Goal: Transaction & Acquisition: Book appointment/travel/reservation

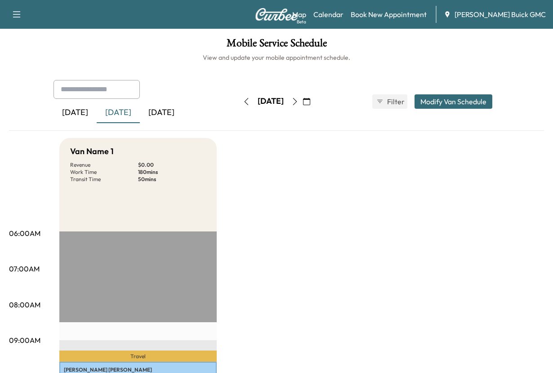
click at [181, 123] on div "[DATE]" at bounding box center [161, 113] width 43 height 21
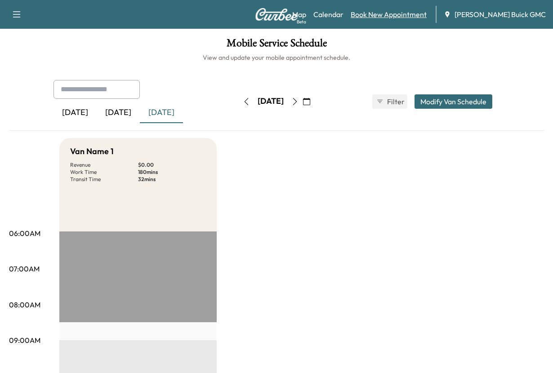
click at [384, 15] on link "Book New Appointment" at bounding box center [389, 14] width 76 height 11
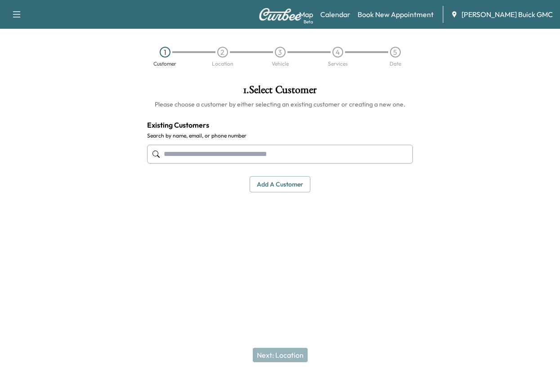
click at [192, 164] on input "text" at bounding box center [280, 154] width 266 height 19
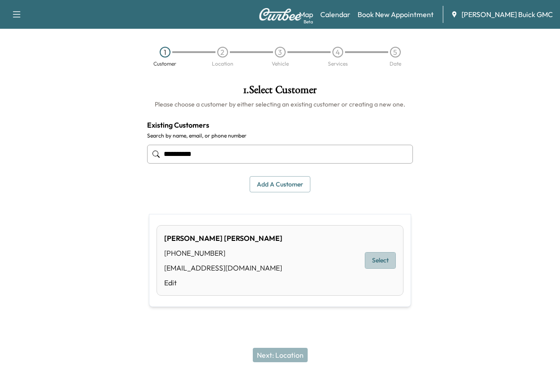
click at [375, 265] on button "Select" at bounding box center [380, 260] width 31 height 17
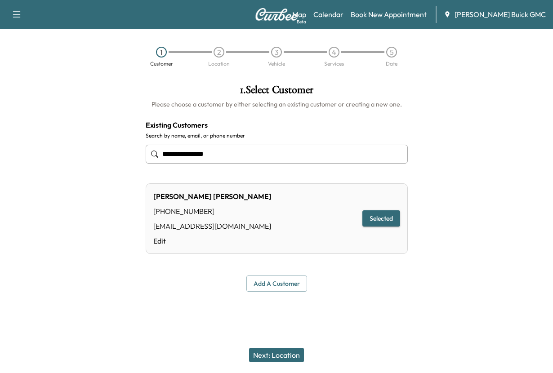
type input "**********"
click at [280, 348] on button "Next: Location" at bounding box center [276, 355] width 55 height 14
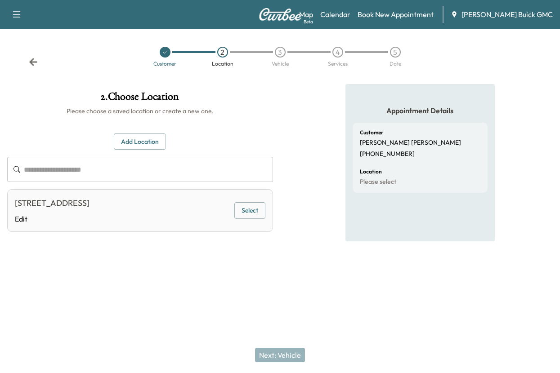
click at [238, 219] on button "Select" at bounding box center [249, 210] width 31 height 17
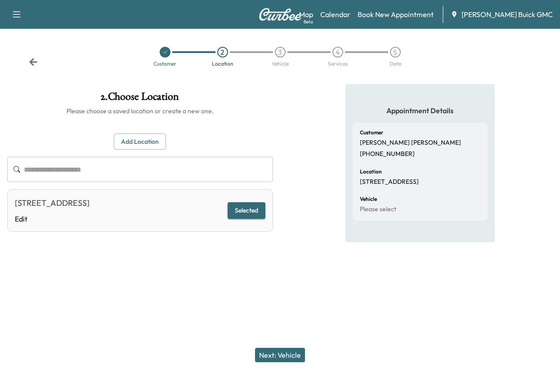
click at [278, 348] on button "Next: Vehicle" at bounding box center [280, 355] width 50 height 14
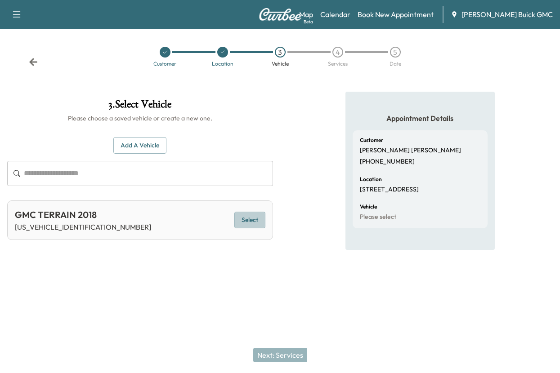
click at [242, 229] on button "Select" at bounding box center [249, 220] width 31 height 17
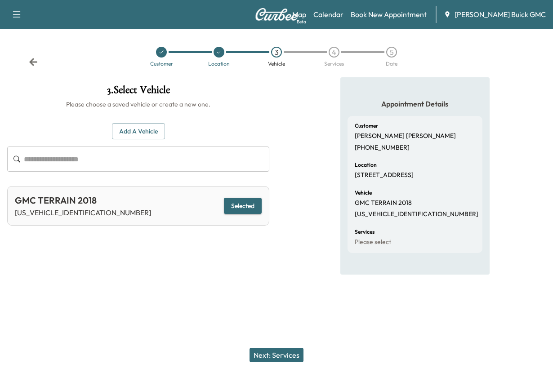
click at [273, 348] on button "Next: Services" at bounding box center [277, 355] width 54 height 14
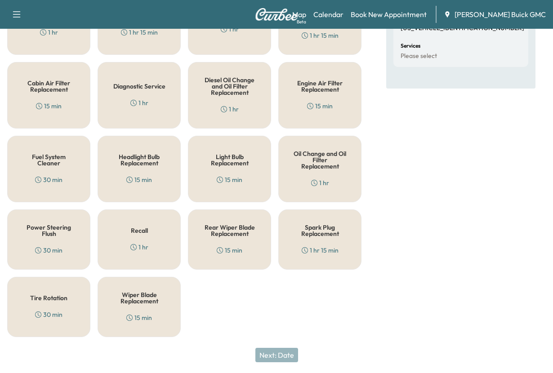
scroll to position [270, 0]
click at [318, 163] on h5 "Oil Change and Oil Filter Replacement" at bounding box center [320, 160] width 54 height 19
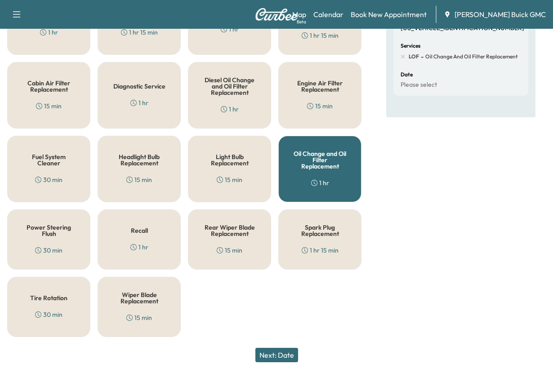
scroll to position [315, 0]
click at [46, 301] on h5 "Tire Rotation" at bounding box center [48, 298] width 37 height 6
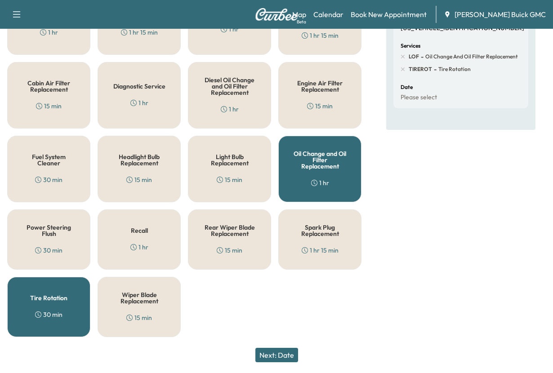
click at [274, 348] on button "Next: Date" at bounding box center [277, 355] width 43 height 14
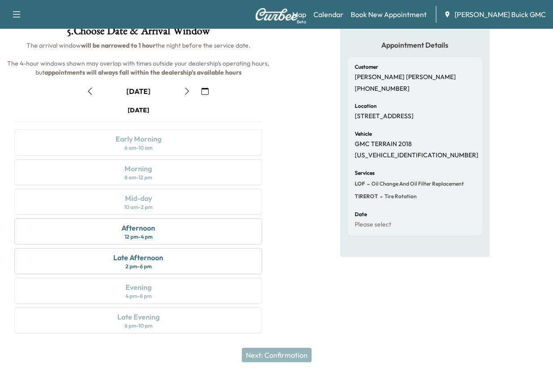
scroll to position [188, 0]
click at [133, 124] on div "Wednesday September 17 Early Morning 6 am - 10 am Morning 8 am - 12 pm Mid-day …" at bounding box center [138, 222] width 262 height 232
click at [137, 223] on div "Afternoon" at bounding box center [138, 228] width 34 height 11
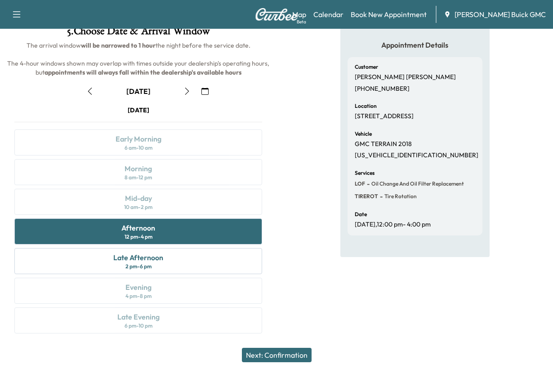
click at [272, 349] on button "Next: Confirmation" at bounding box center [277, 355] width 70 height 14
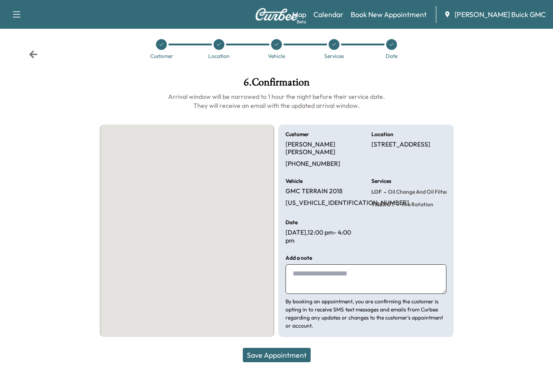
scroll to position [82, 0]
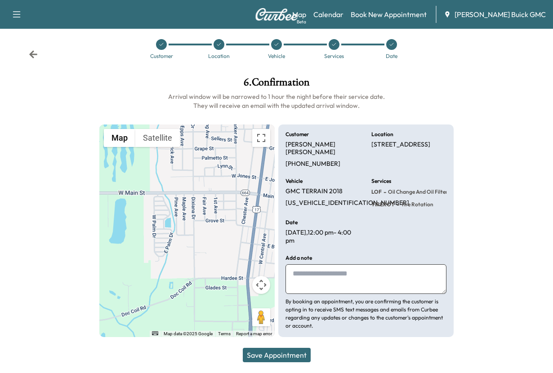
click at [315, 267] on textarea at bounding box center [366, 280] width 161 height 30
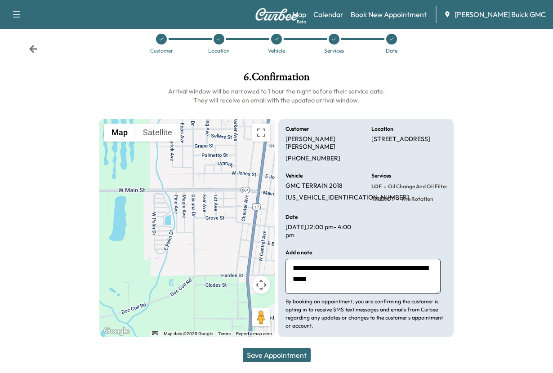
type textarea "**********"
click at [270, 349] on button "Save Appointment" at bounding box center [277, 355] width 68 height 14
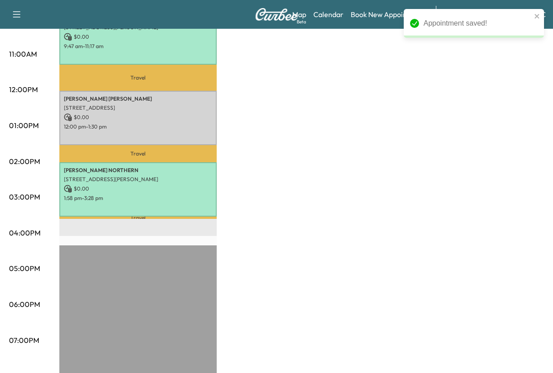
scroll to position [360, 0]
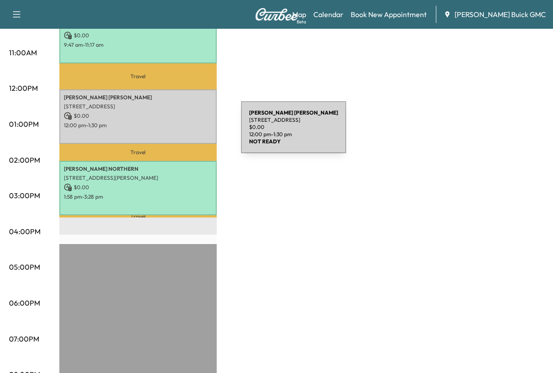
click at [174, 110] on p "[STREET_ADDRESS]" at bounding box center [138, 106] width 148 height 7
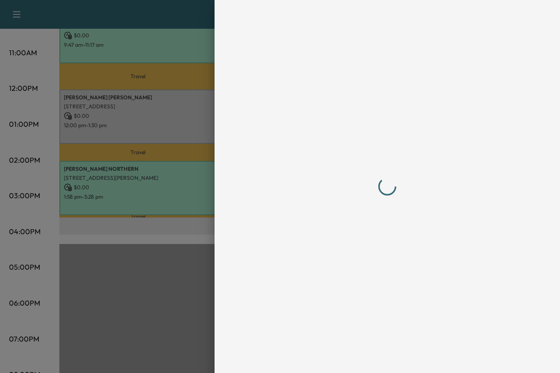
click at [174, 133] on div at bounding box center [280, 186] width 560 height 373
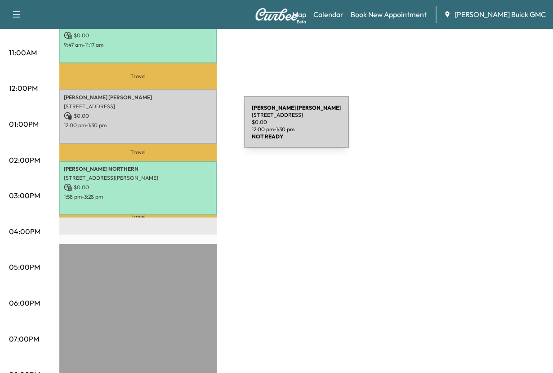
click at [176, 101] on p "Patricia Macedo" at bounding box center [138, 97] width 148 height 7
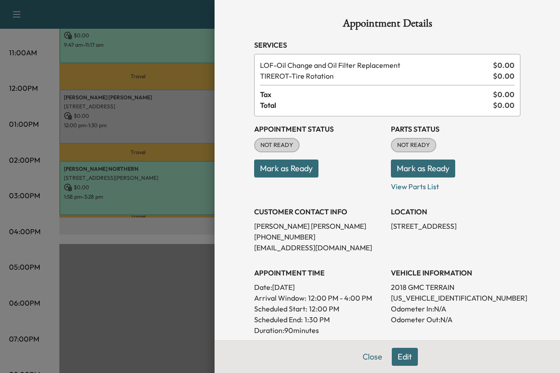
click at [288, 178] on button "Mark as Ready" at bounding box center [286, 169] width 64 height 18
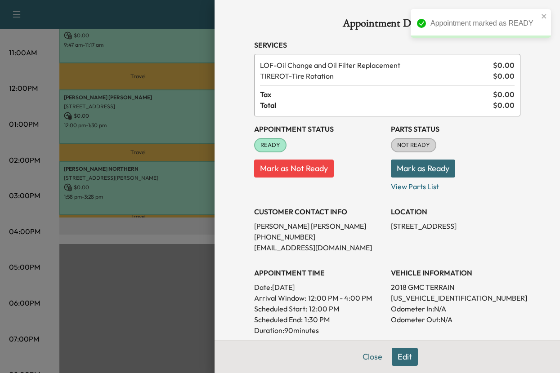
click at [413, 178] on button "Mark as Ready" at bounding box center [423, 169] width 64 height 18
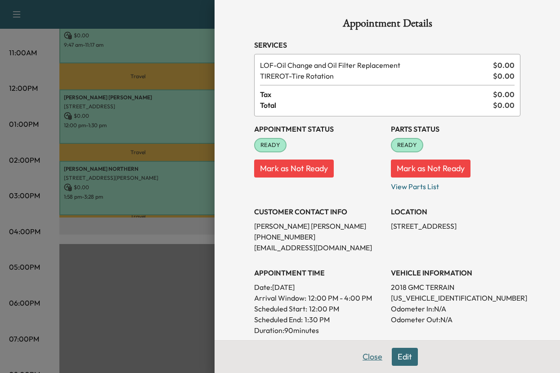
click at [357, 354] on button "Close" at bounding box center [372, 357] width 31 height 18
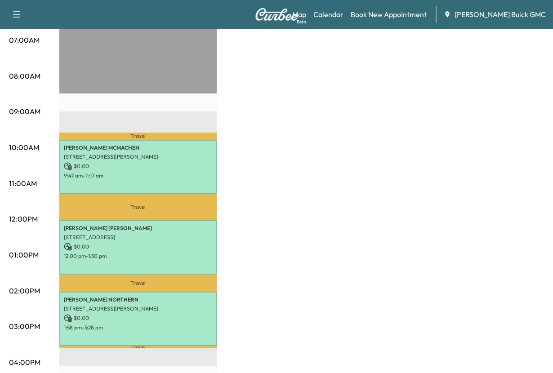
scroll to position [0, 0]
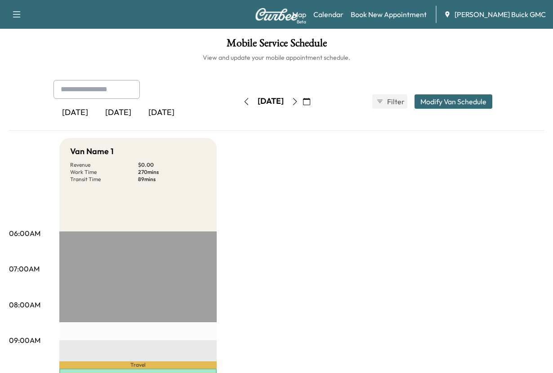
click at [135, 123] on div "[DATE]" at bounding box center [118, 113] width 43 height 21
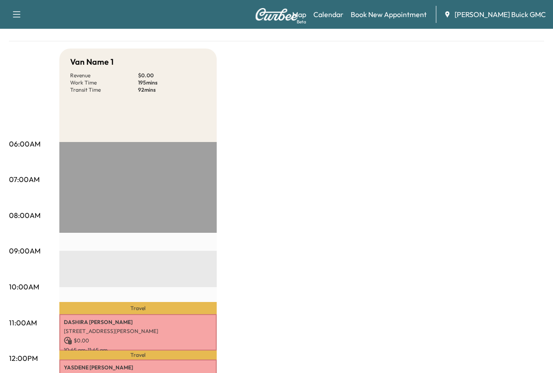
scroll to position [90, 0]
click at [128, 33] on div "[DATE]" at bounding box center [118, 23] width 43 height 21
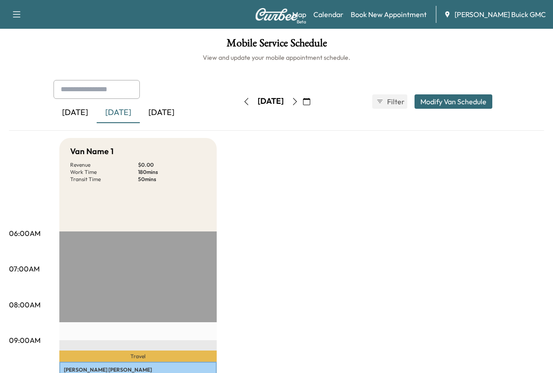
click at [299, 105] on icon "button" at bounding box center [295, 101] width 7 height 7
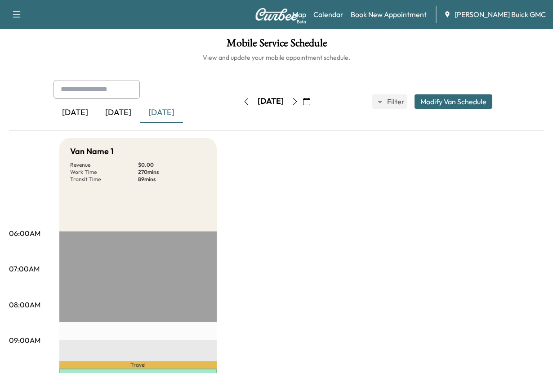
click at [299, 105] on icon "button" at bounding box center [295, 101] width 7 height 7
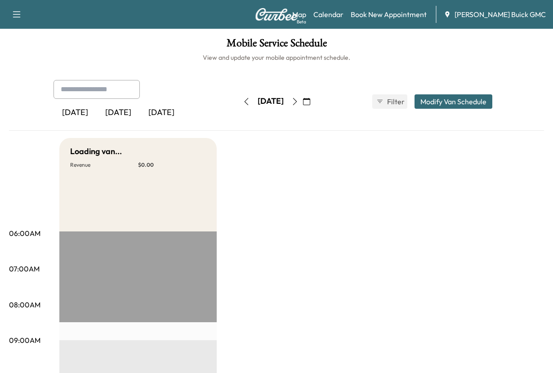
click at [299, 105] on icon "button" at bounding box center [295, 101] width 7 height 7
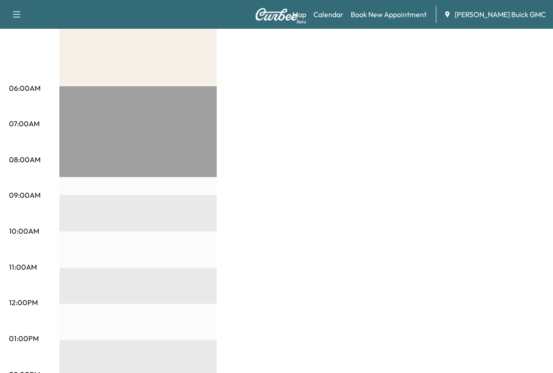
scroll to position [45, 0]
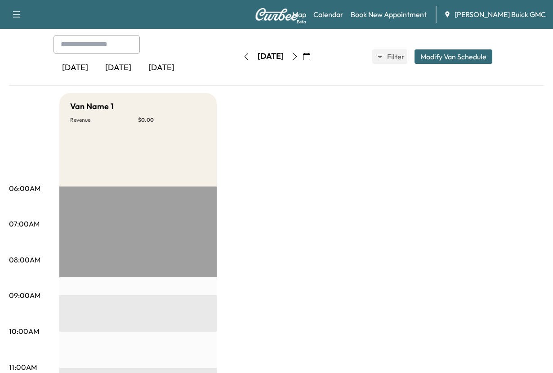
click at [432, 64] on button "Modify Van Schedule" at bounding box center [454, 56] width 78 height 14
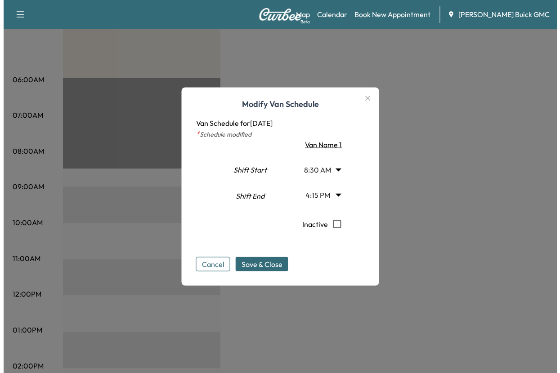
scroll to position [180, 0]
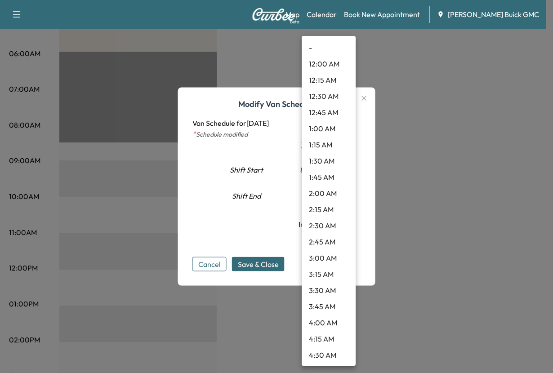
click at [347, 174] on body "Support Log Out Map Beta Calendar Book New Appointment [PERSON_NAME] Buick GMC …" at bounding box center [276, 6] width 553 height 373
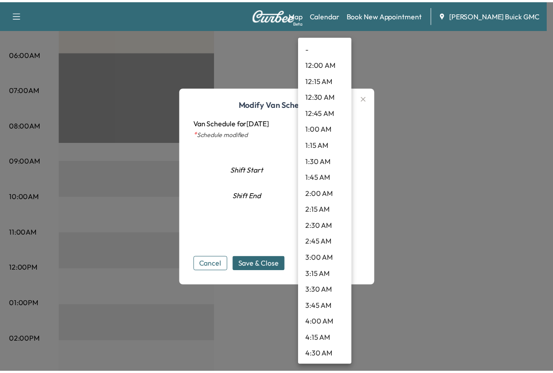
scroll to position [509, 0]
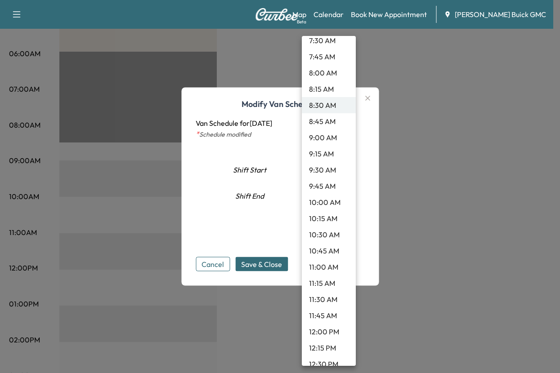
click at [387, 82] on div at bounding box center [280, 186] width 560 height 373
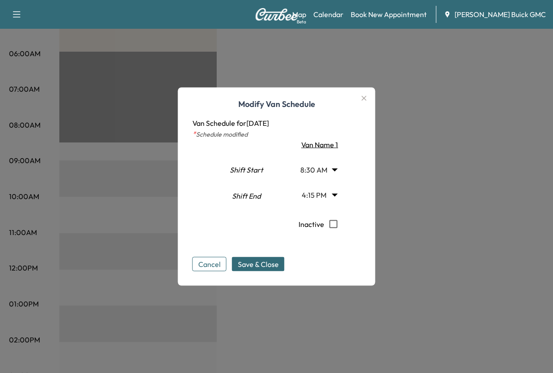
click at [370, 93] on icon "button" at bounding box center [364, 98] width 11 height 11
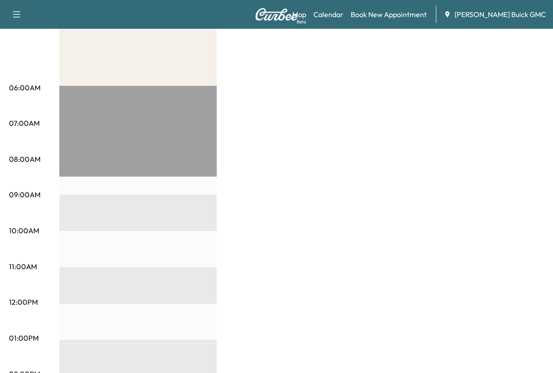
scroll to position [0, 0]
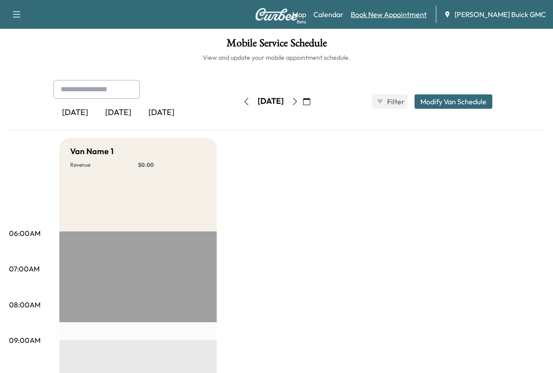
click at [378, 13] on link "Book New Appointment" at bounding box center [389, 14] width 76 height 11
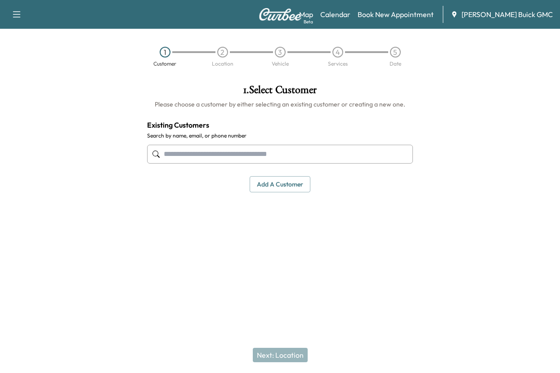
click at [211, 164] on input "text" at bounding box center [280, 154] width 266 height 19
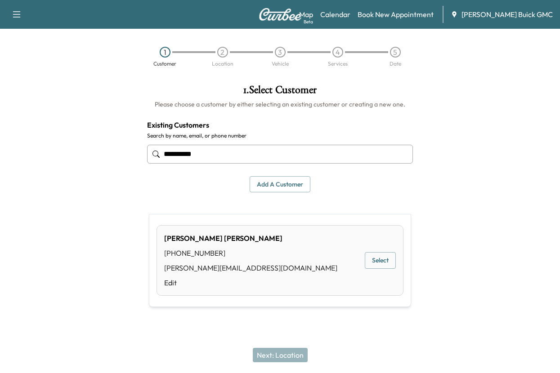
click at [366, 267] on button "Select" at bounding box center [380, 260] width 31 height 17
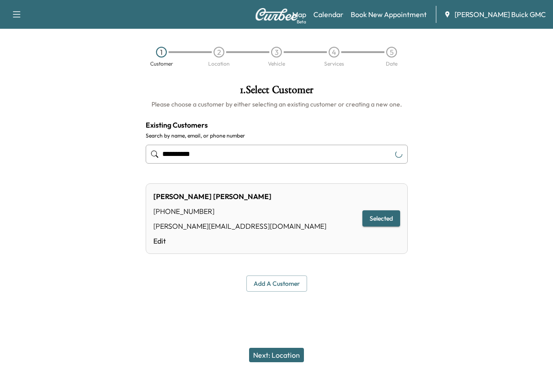
type input "**********"
click at [272, 348] on button "Next: Location" at bounding box center [276, 355] width 55 height 14
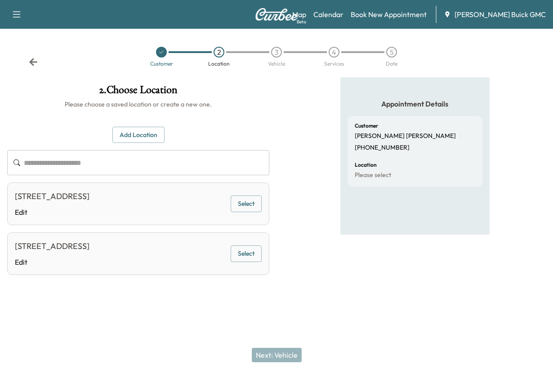
scroll to position [24, 0]
click at [235, 212] on button "Select" at bounding box center [246, 204] width 31 height 17
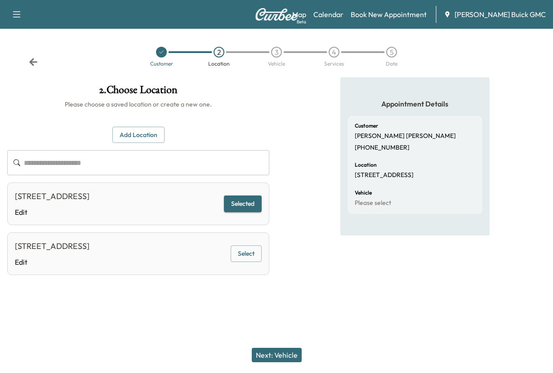
click at [274, 349] on button "Next: Vehicle" at bounding box center [277, 355] width 50 height 14
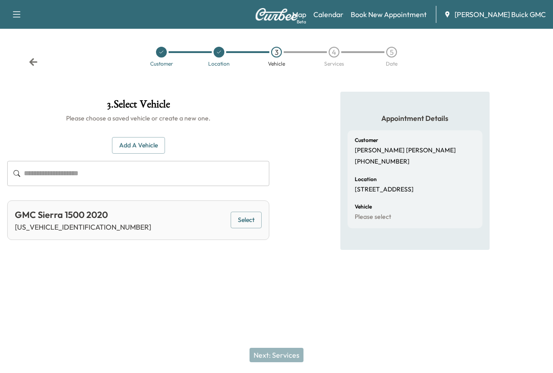
scroll to position [0, 0]
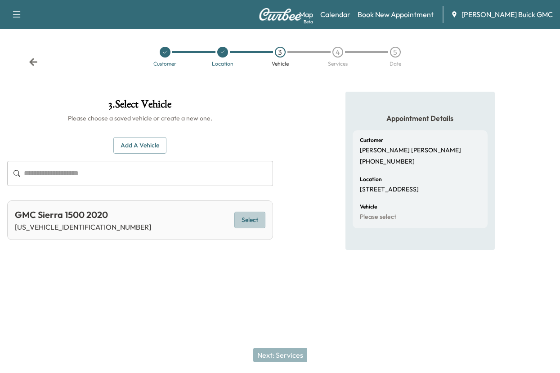
click at [241, 229] on button "Select" at bounding box center [249, 220] width 31 height 17
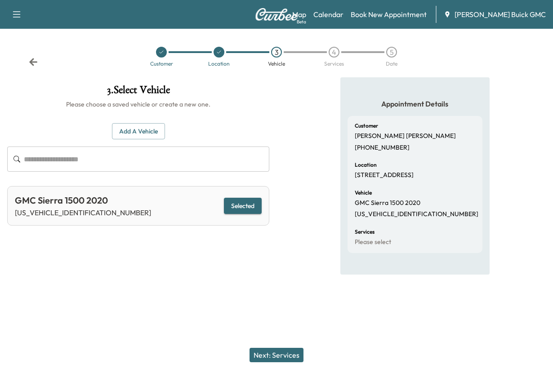
click at [269, 349] on button "Next: Services" at bounding box center [277, 355] width 54 height 14
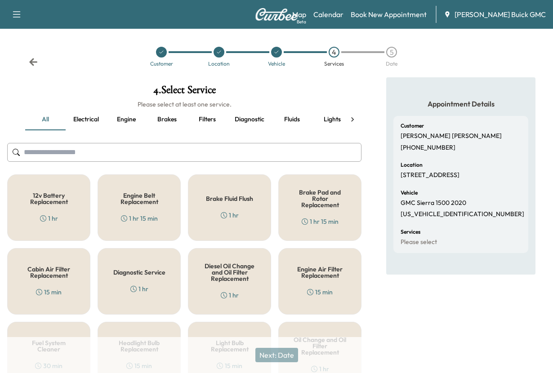
click at [261, 130] on button "Diagnostic" at bounding box center [250, 120] width 44 height 22
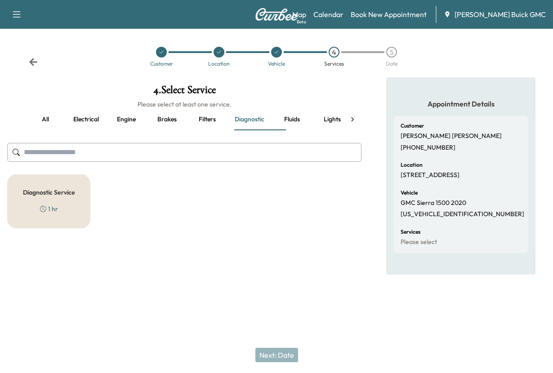
click at [45, 196] on h5 "Diagnostic Service" at bounding box center [49, 192] width 52 height 6
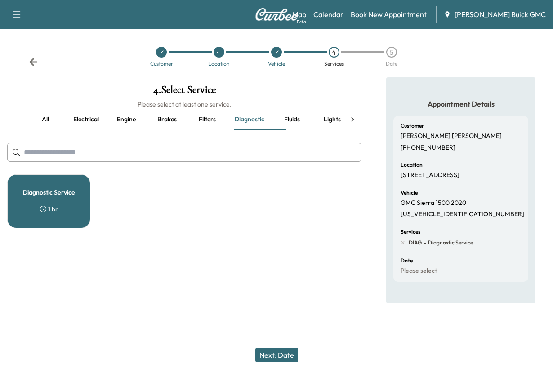
click at [276, 349] on button "Next: Date" at bounding box center [277, 355] width 43 height 14
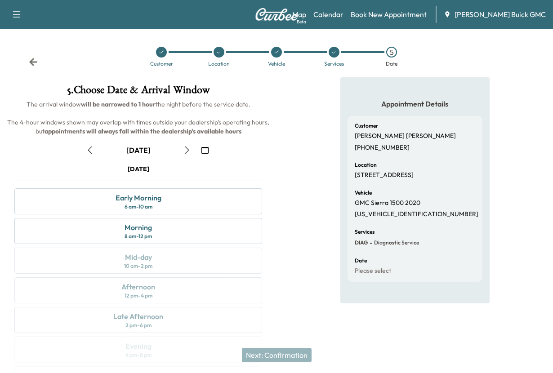
click at [188, 154] on icon "button" at bounding box center [187, 150] width 7 height 7
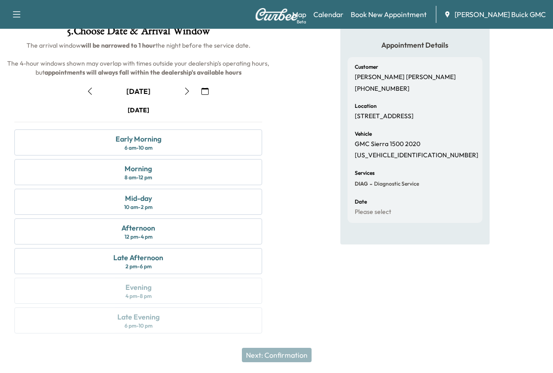
scroll to position [180, 0]
click at [137, 193] on div "Mid-day" at bounding box center [138, 198] width 27 height 11
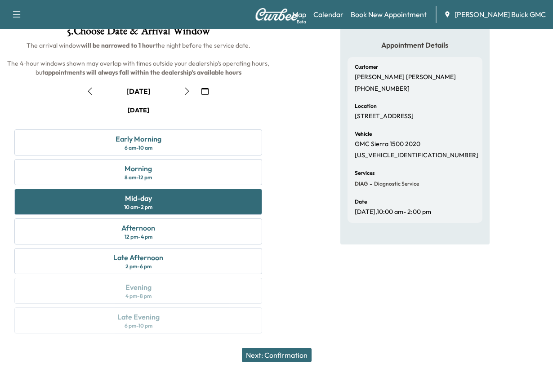
click at [278, 348] on button "Next: Confirmation" at bounding box center [277, 355] width 70 height 14
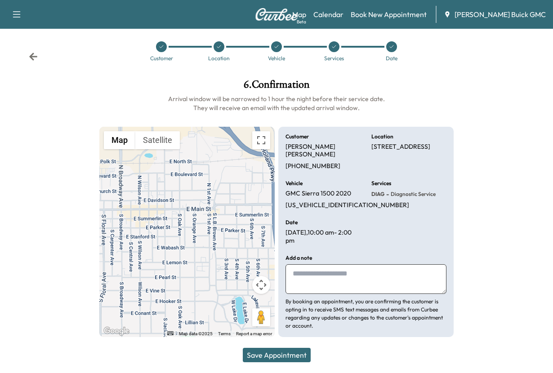
click at [316, 268] on textarea at bounding box center [366, 280] width 161 height 30
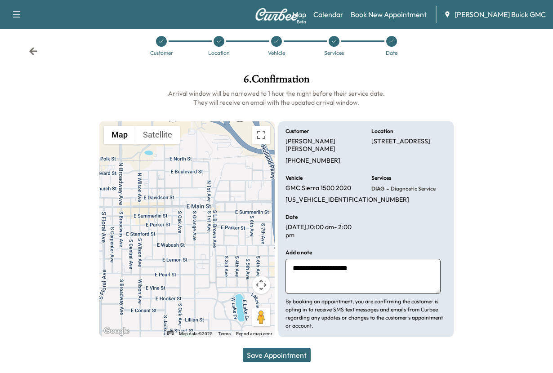
type textarea "**********"
click at [276, 348] on button "Save Appointment" at bounding box center [277, 355] width 68 height 14
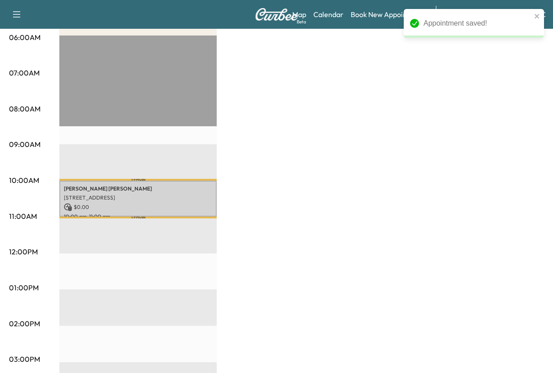
scroll to position [225, 0]
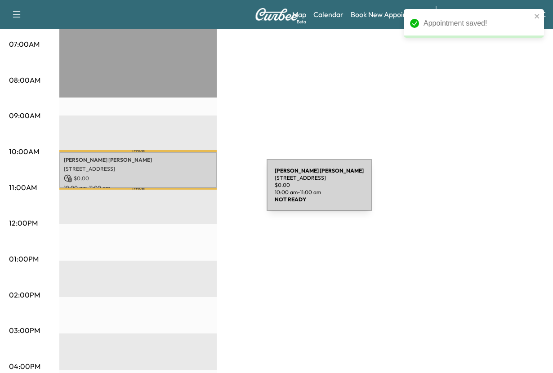
click at [199, 164] on p "[PERSON_NAME]" at bounding box center [138, 160] width 148 height 7
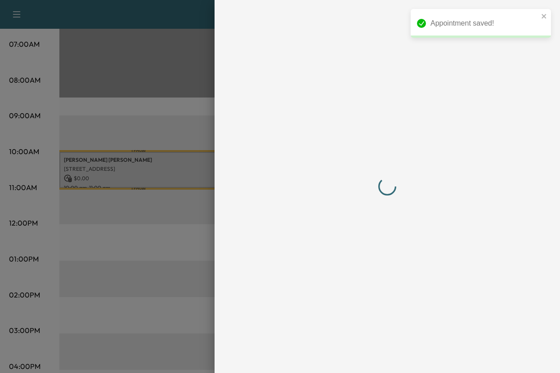
click at [199, 191] on div at bounding box center [280, 186] width 560 height 373
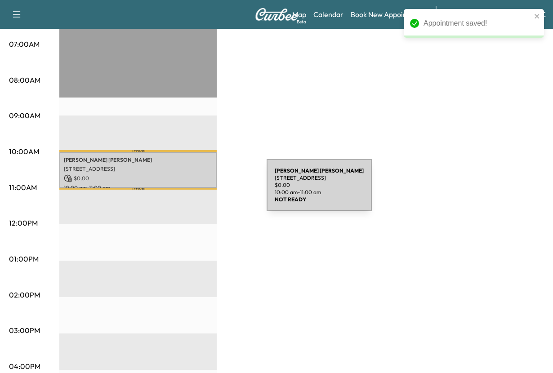
click at [199, 164] on p "[PERSON_NAME]" at bounding box center [138, 160] width 148 height 7
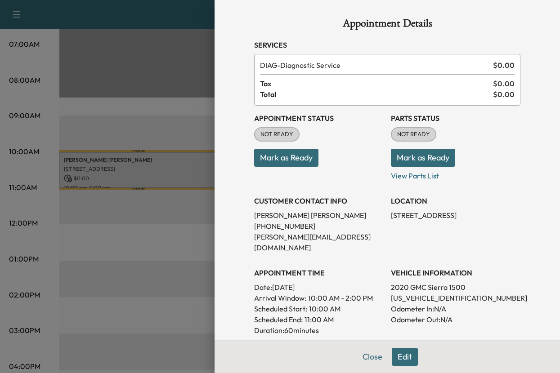
click at [279, 167] on button "Mark as Ready" at bounding box center [286, 158] width 64 height 18
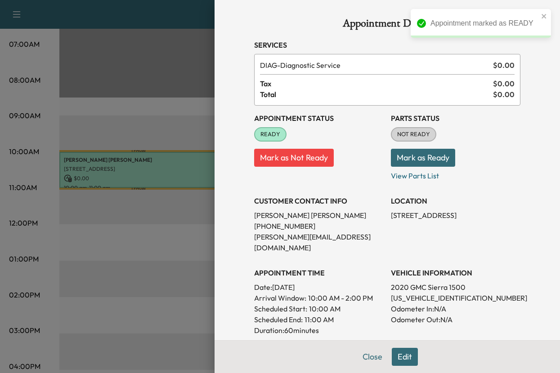
click at [414, 167] on button "Mark as Ready" at bounding box center [423, 158] width 64 height 18
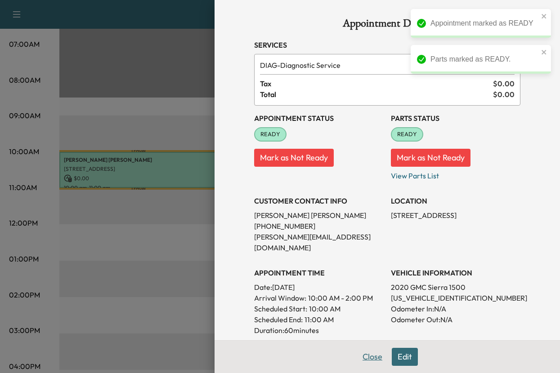
click at [357, 349] on button "Close" at bounding box center [372, 357] width 31 height 18
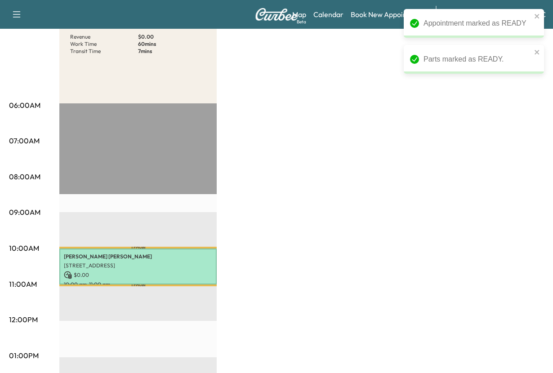
scroll to position [0, 0]
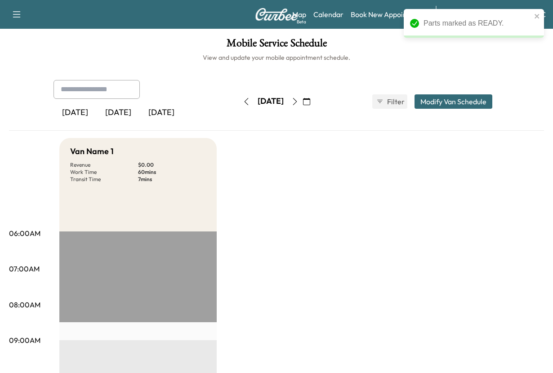
click at [134, 123] on div "[DATE]" at bounding box center [118, 113] width 43 height 21
